Goal: Information Seeking & Learning: Check status

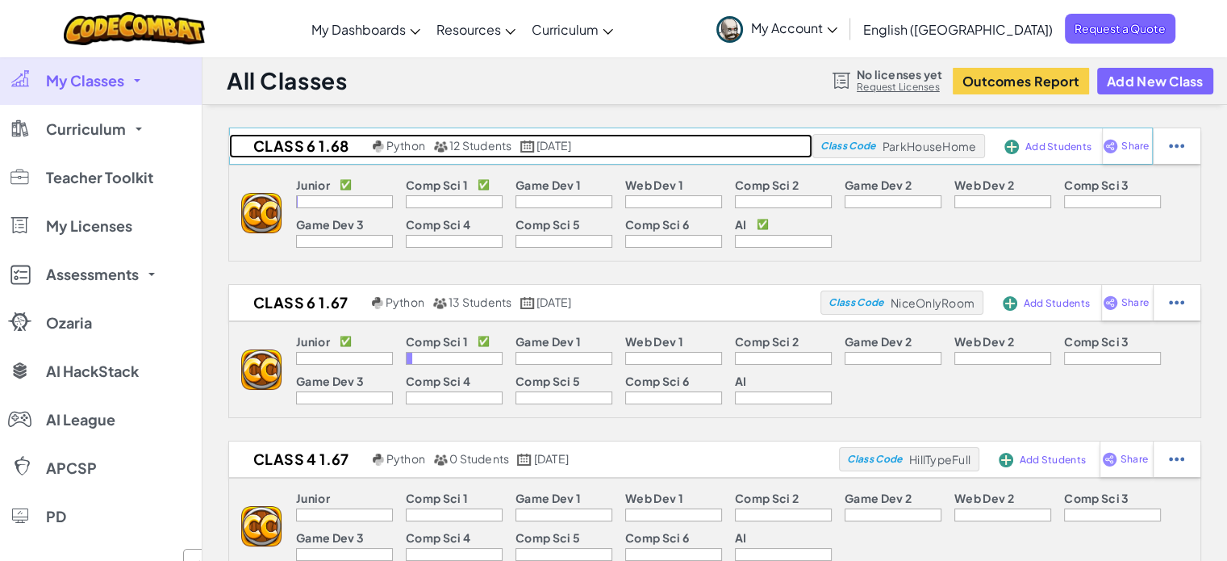
click at [326, 146] on h2 "Class 6 1.68" at bounding box center [299, 146] width 140 height 24
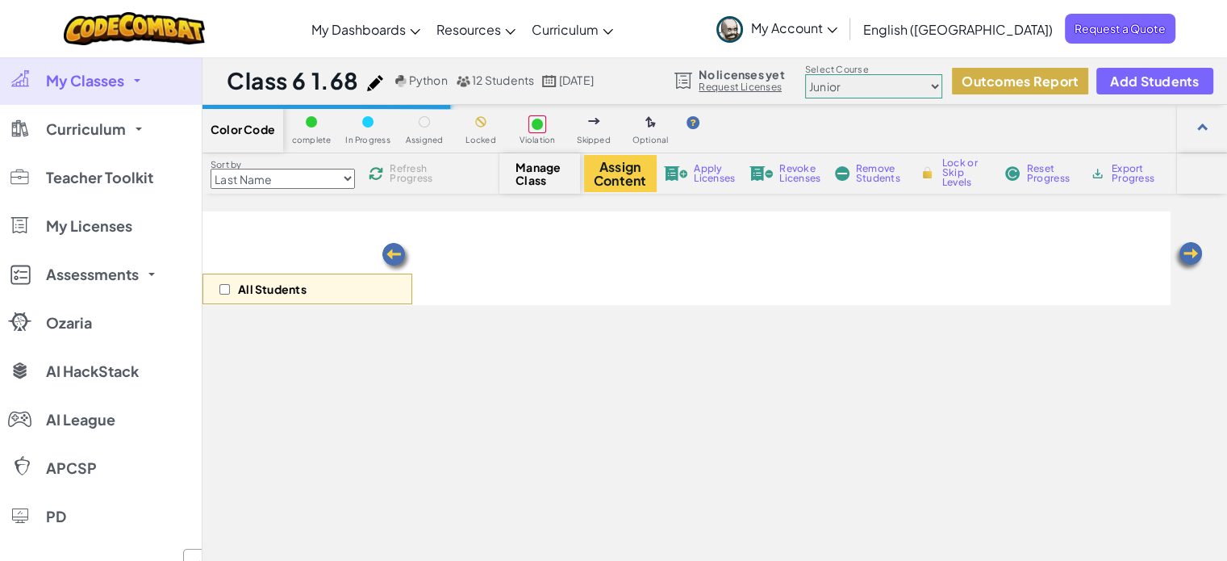
click at [1016, 86] on button "Outcomes Report" at bounding box center [1020, 81] width 136 height 27
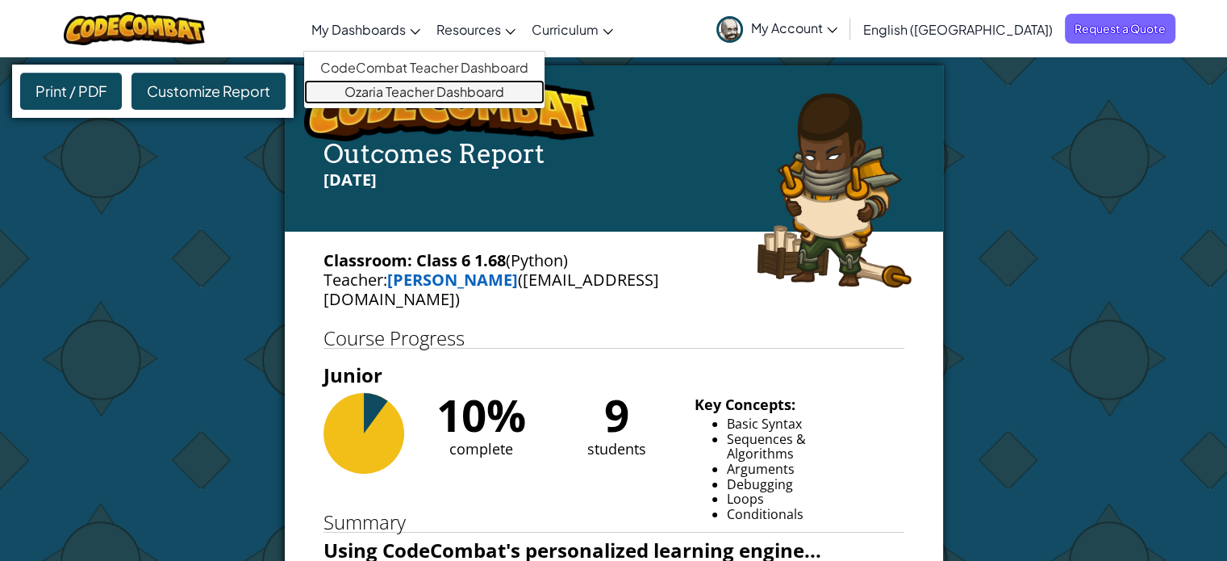
click at [418, 95] on link "Ozaria Teacher Dashboard" at bounding box center [424, 92] width 240 height 24
